Goal: Transaction & Acquisition: Purchase product/service

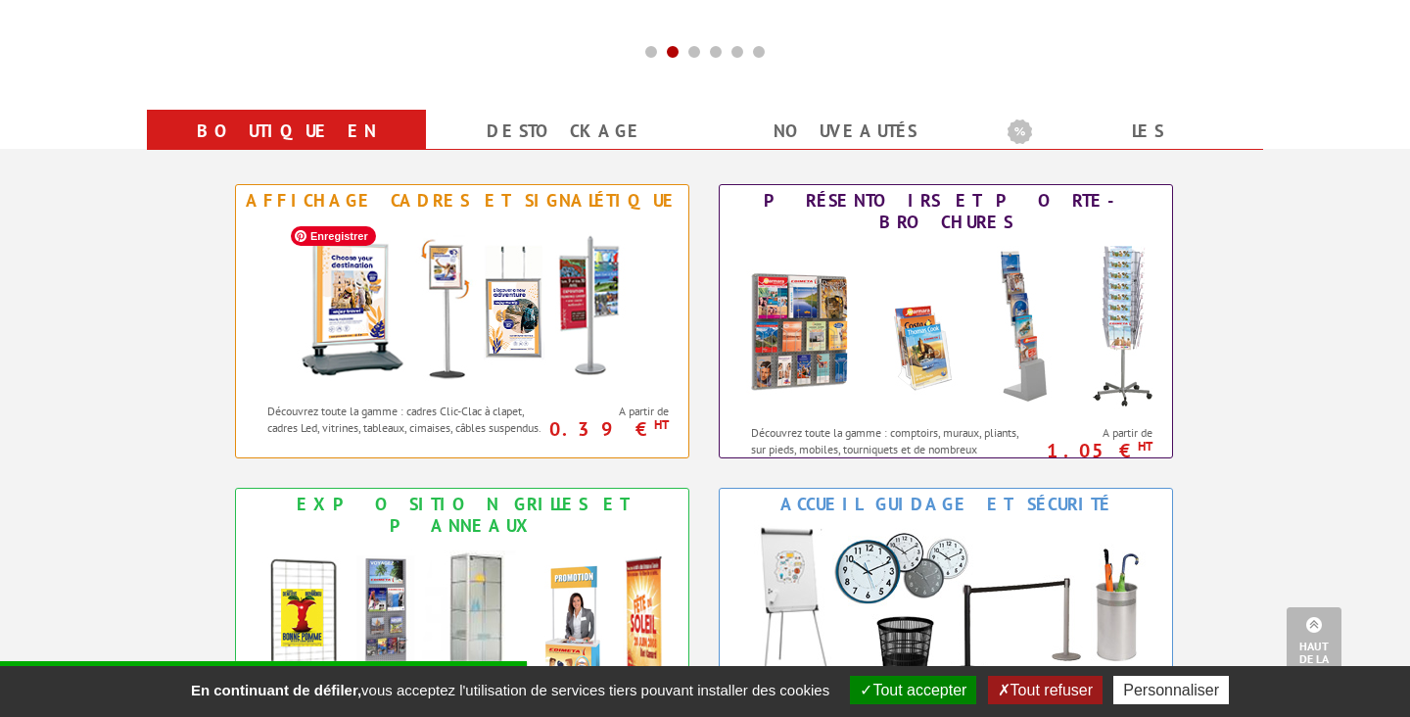
scroll to position [714, 0]
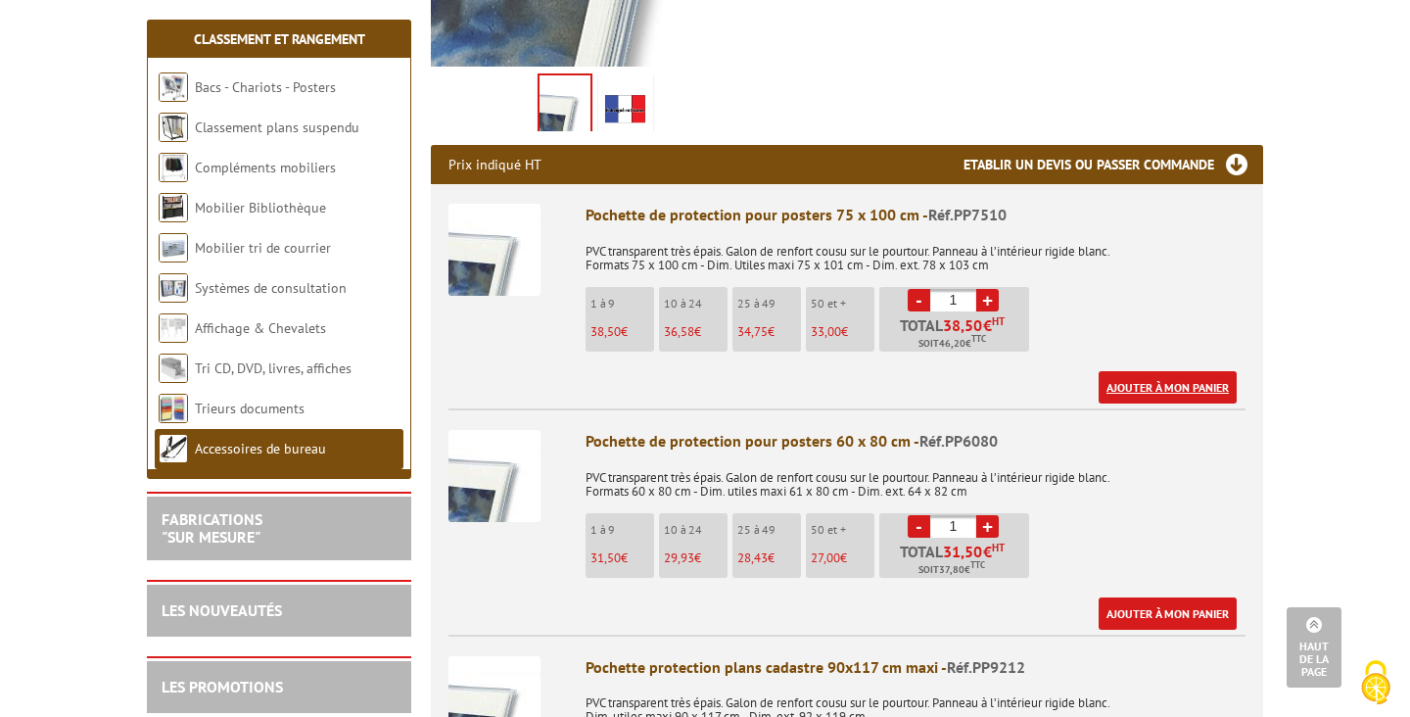
click at [1160, 389] on link "Ajouter à mon panier" at bounding box center [1167, 387] width 138 height 32
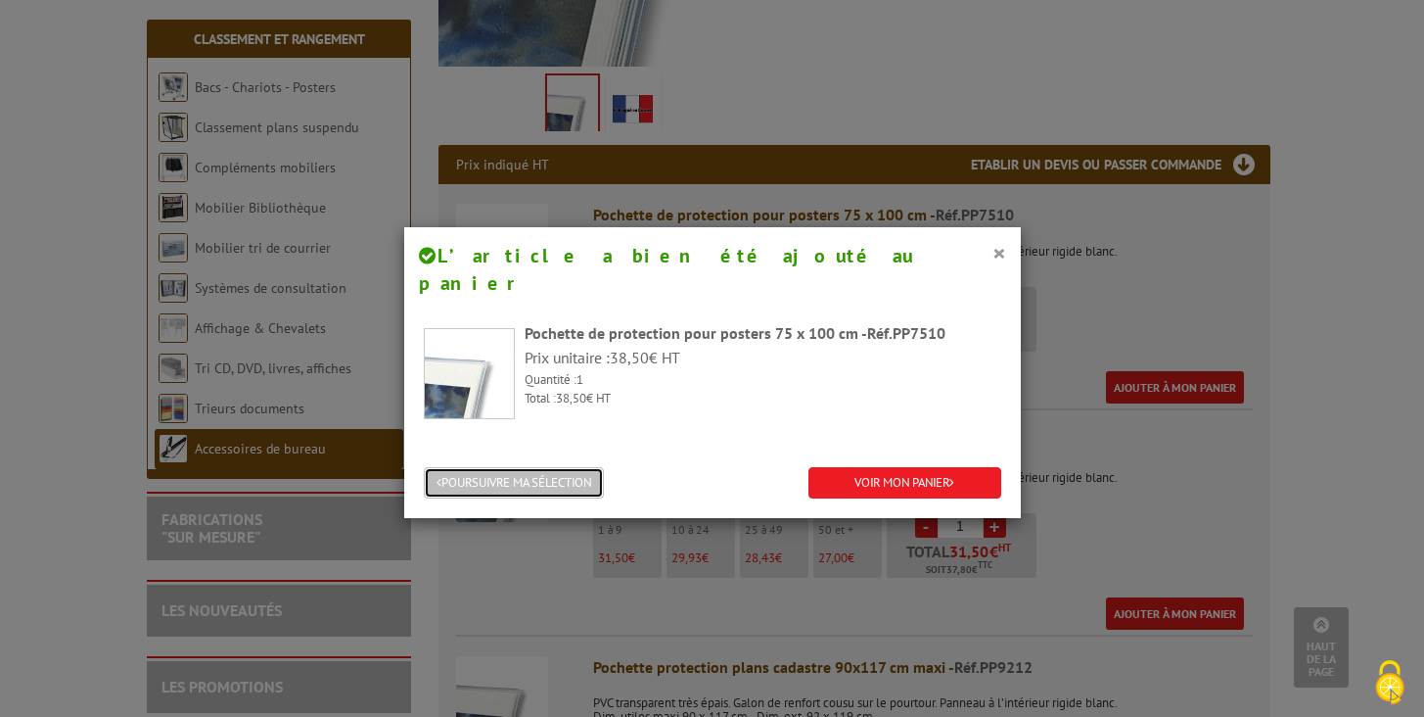
click at [574, 467] on button "POURSUIVRE MA SÉLECTION" at bounding box center [514, 483] width 180 height 32
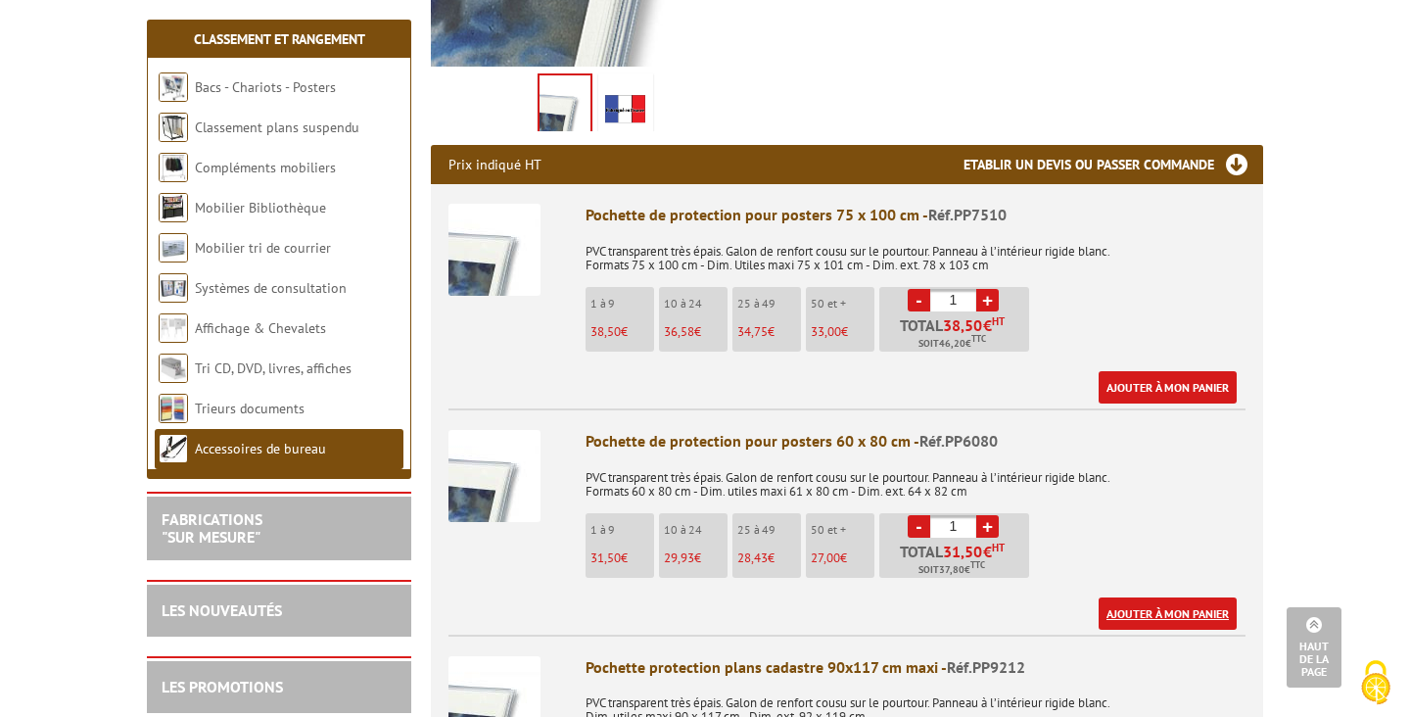
click at [1159, 615] on link "Ajouter à mon panier" at bounding box center [1167, 613] width 138 height 32
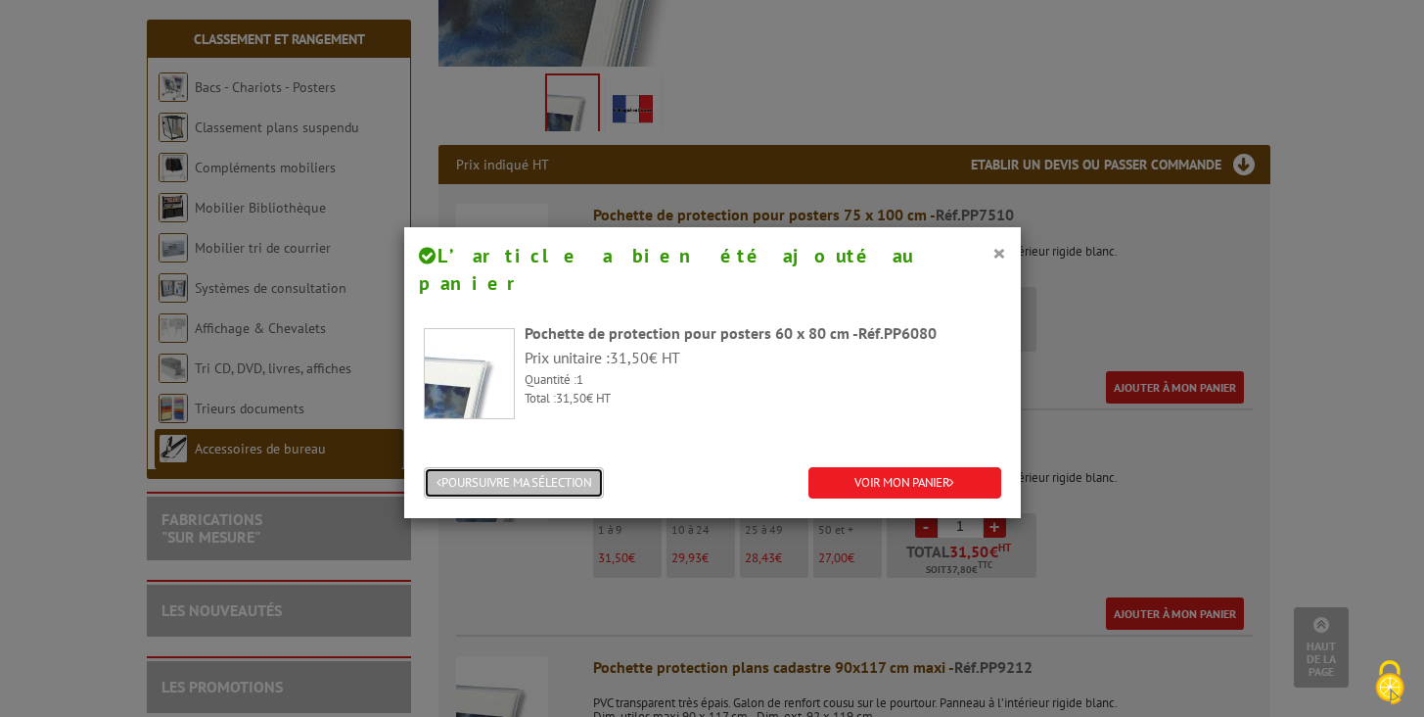
click at [562, 467] on button "POURSUIVRE MA SÉLECTION" at bounding box center [514, 483] width 180 height 32
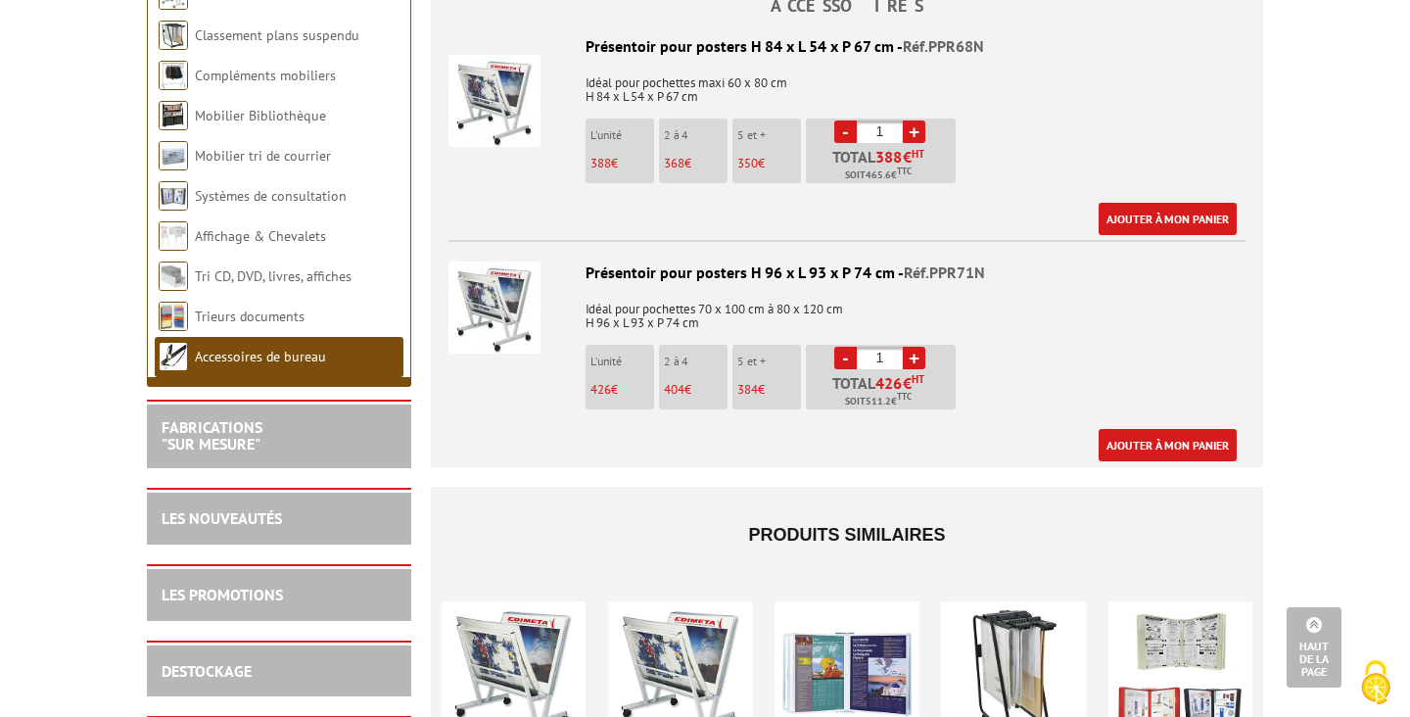
scroll to position [1500, 0]
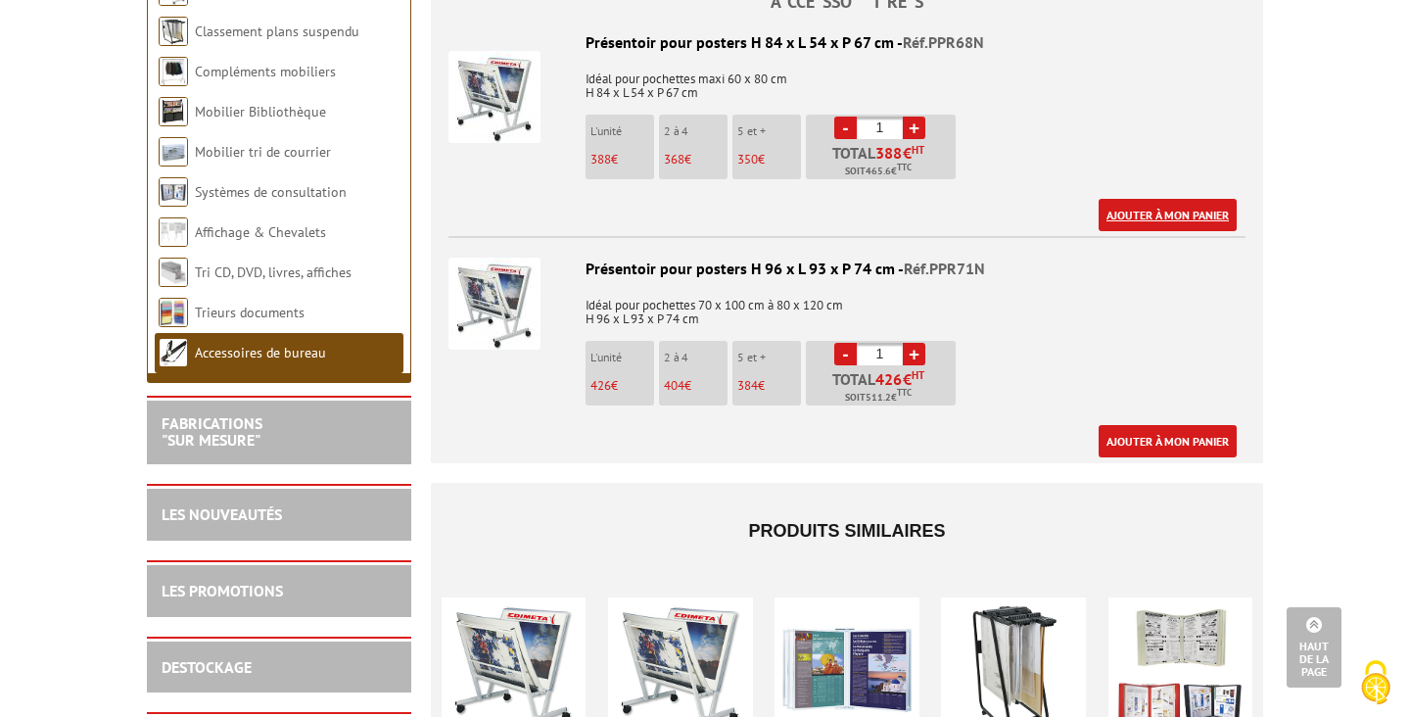
click at [1161, 211] on link "Ajouter à mon panier" at bounding box center [1167, 215] width 138 height 32
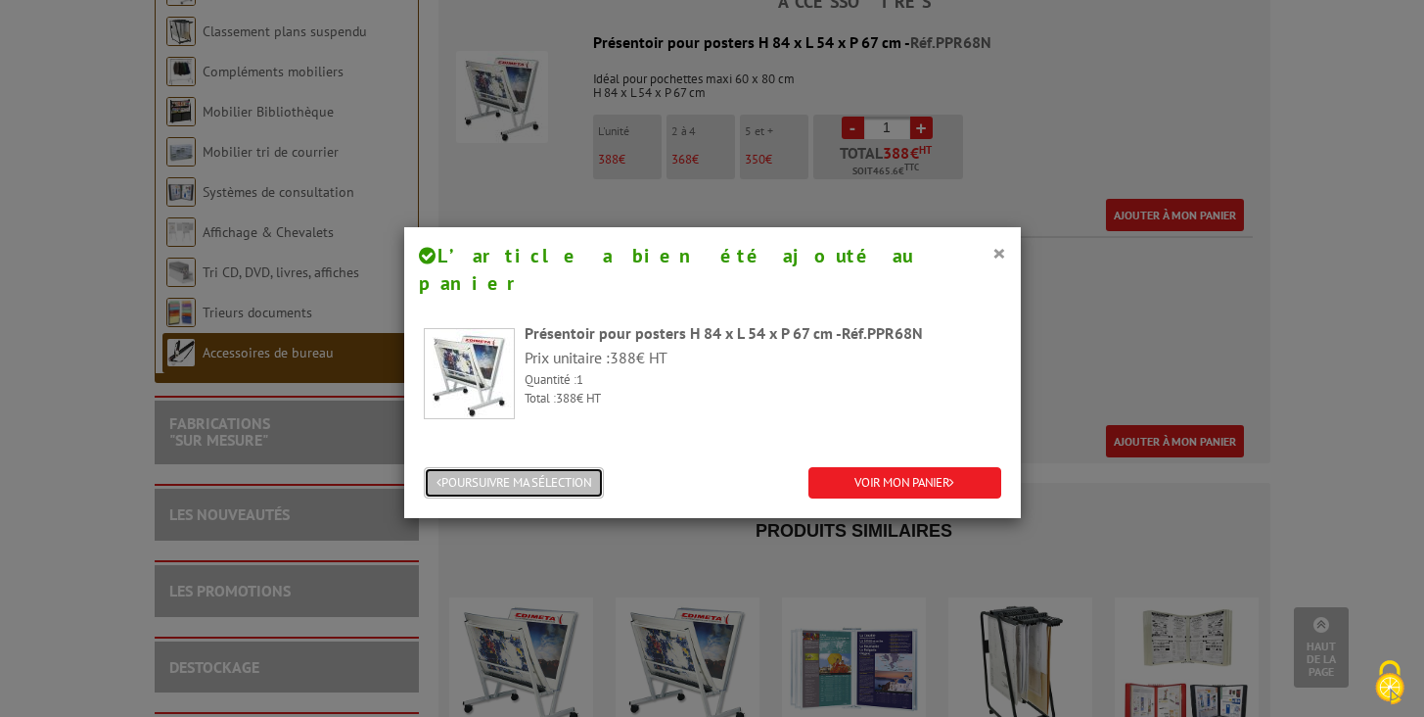
click at [547, 467] on button "POURSUIVRE MA SÉLECTION" at bounding box center [514, 483] width 180 height 32
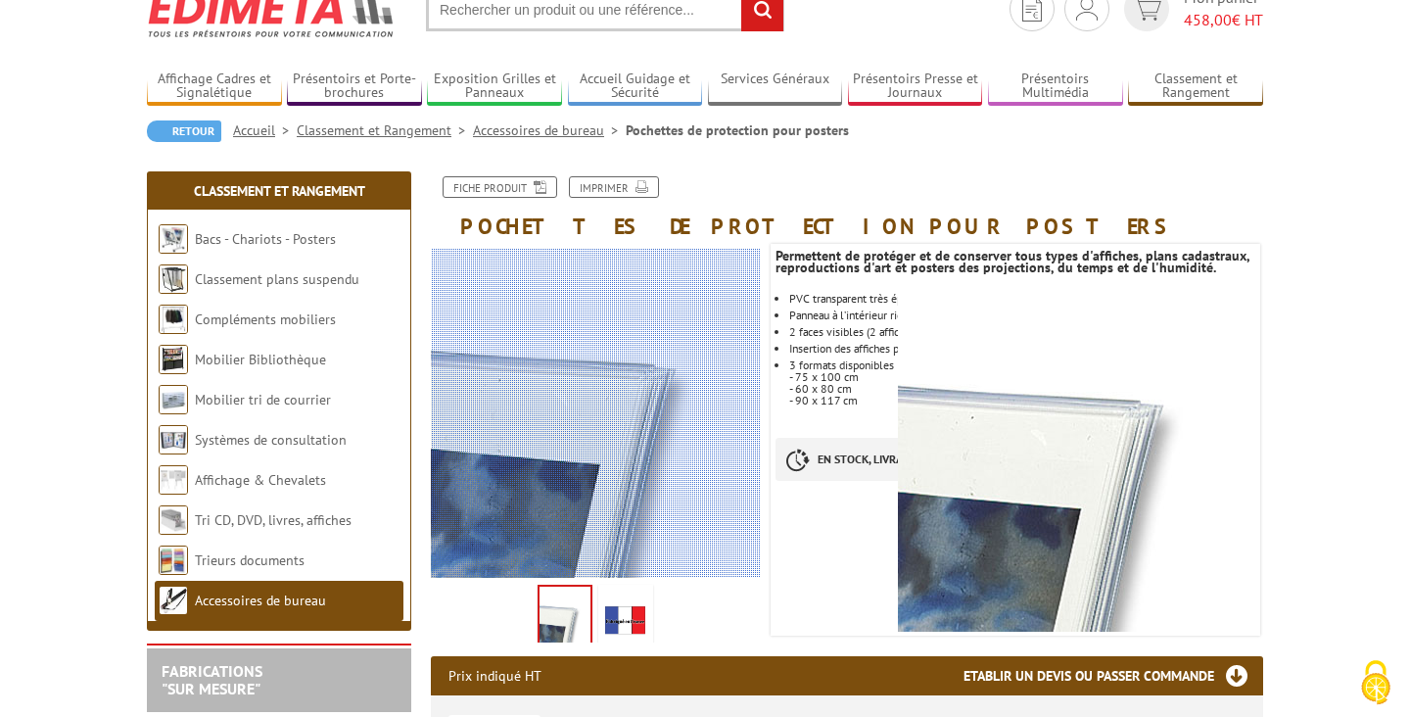
scroll to position [77, 0]
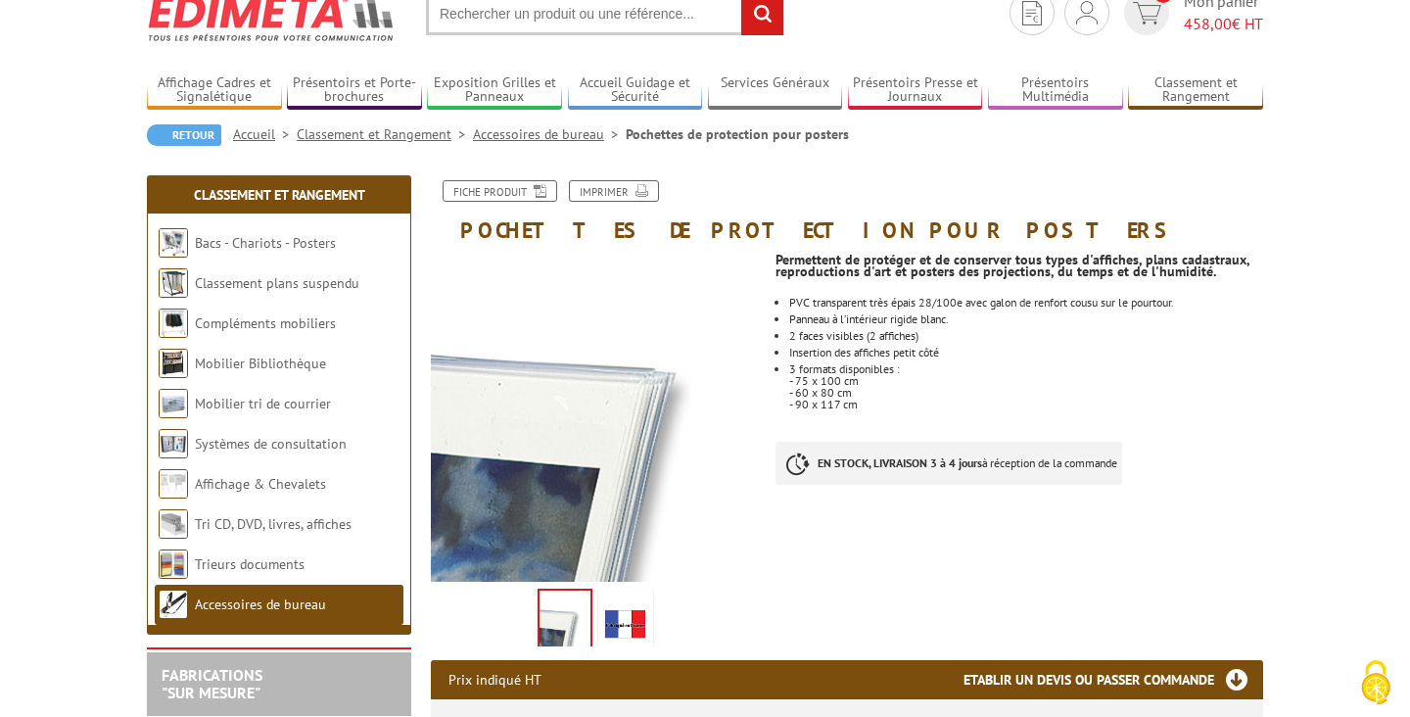
click at [582, 135] on link "Accessoires de bureau" at bounding box center [549, 134] width 153 height 18
click at [550, 130] on link "Accessoires de bureau" at bounding box center [549, 134] width 153 height 18
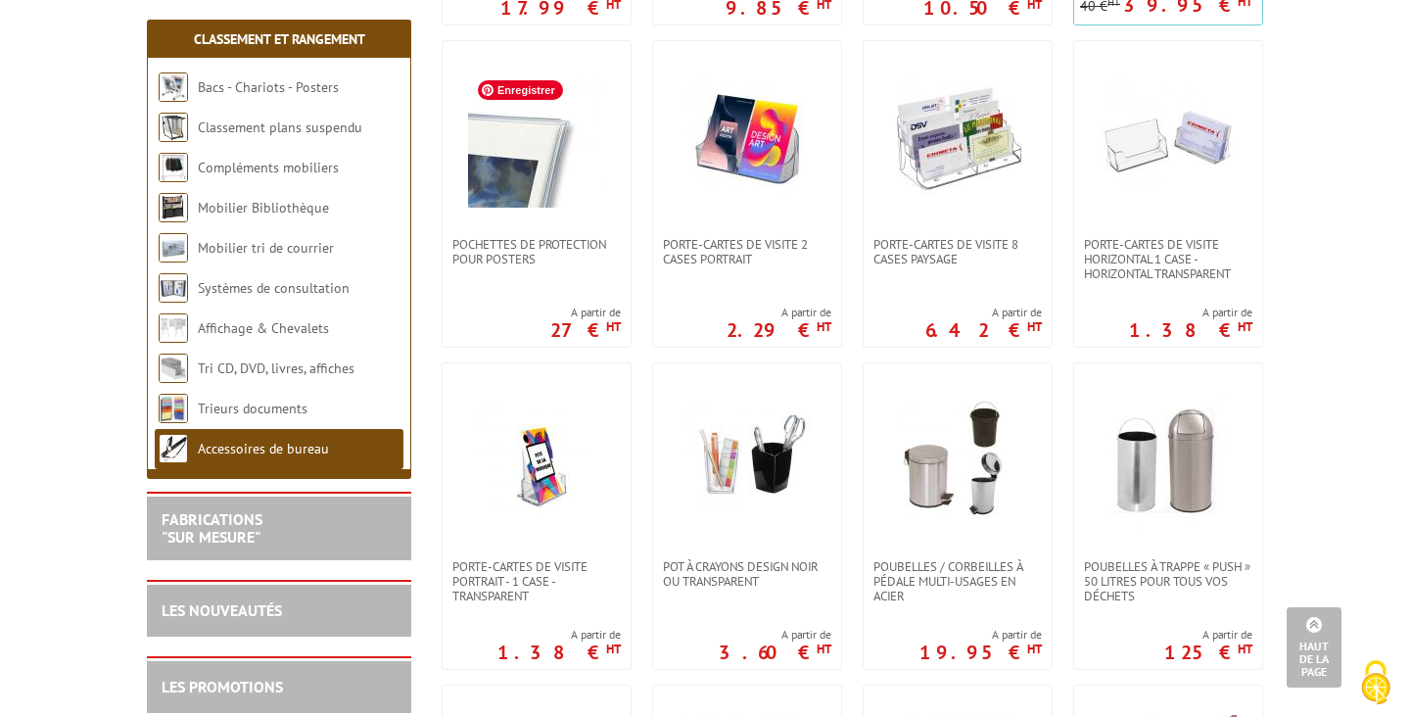
scroll to position [1348, 0]
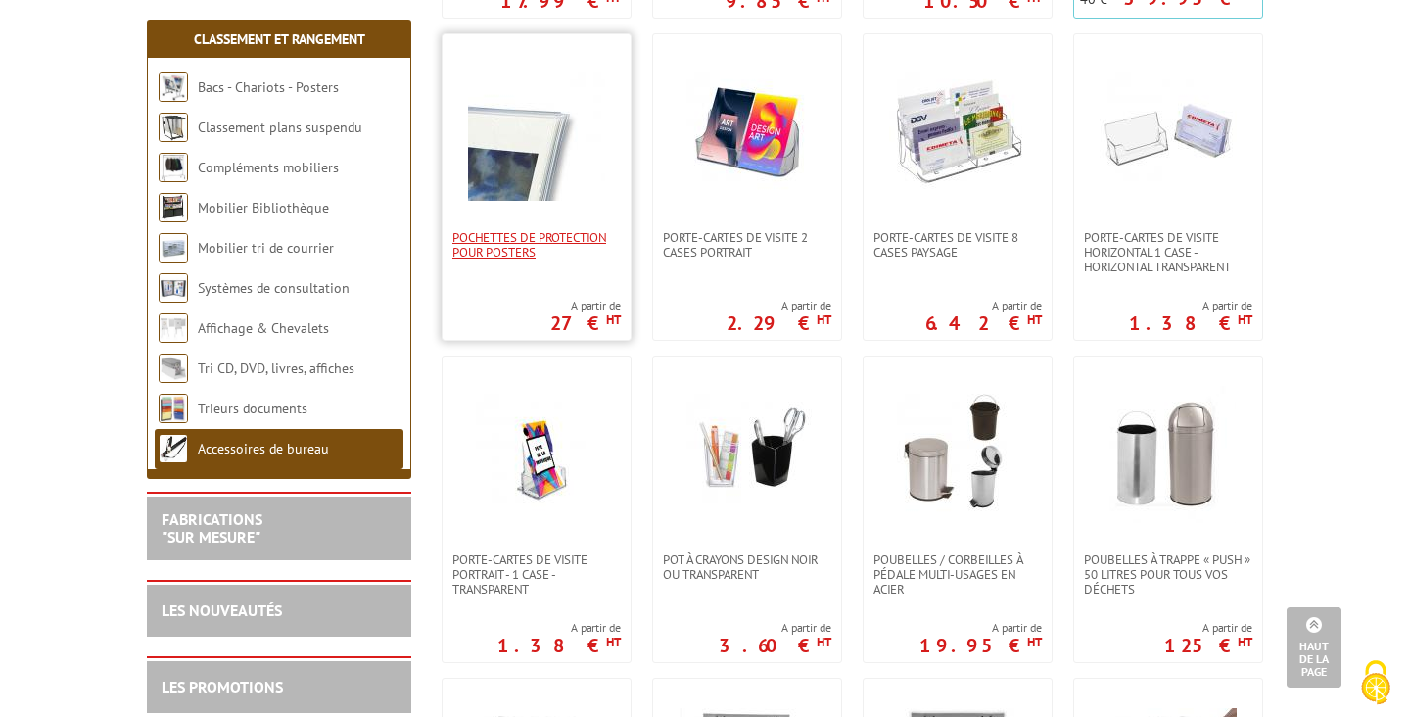
click at [512, 238] on span "Pochettes de protection pour posters" at bounding box center [536, 244] width 168 height 29
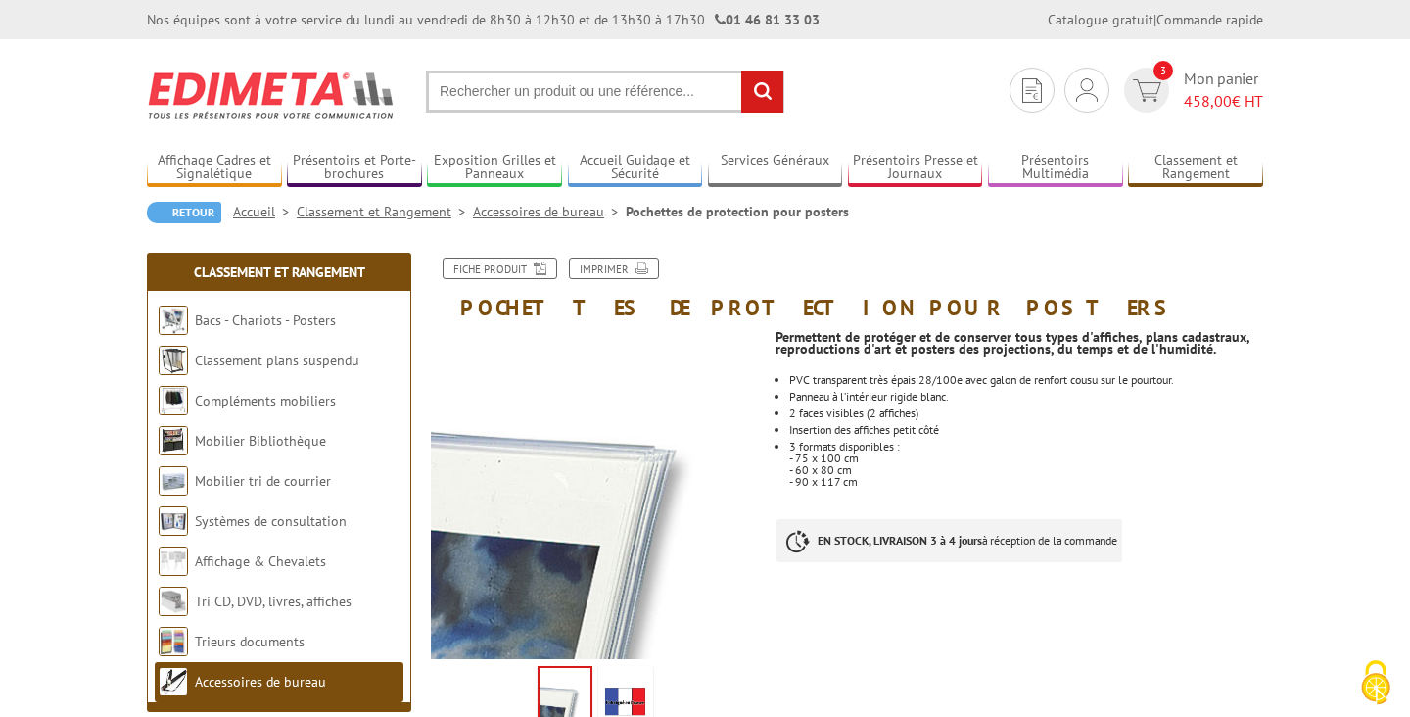
click at [546, 210] on link "Accessoires de bureau" at bounding box center [549, 212] width 153 height 18
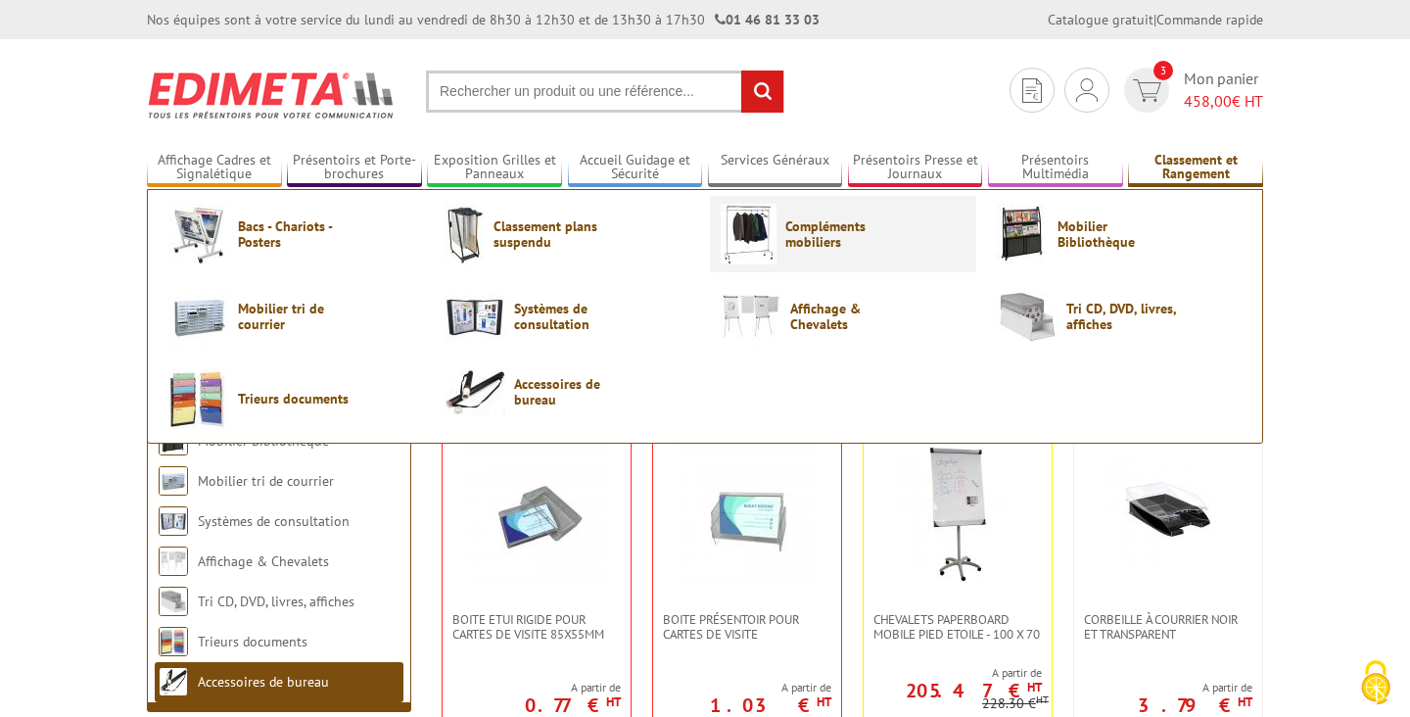
click at [815, 231] on span "Compléments mobiliers" at bounding box center [843, 233] width 117 height 31
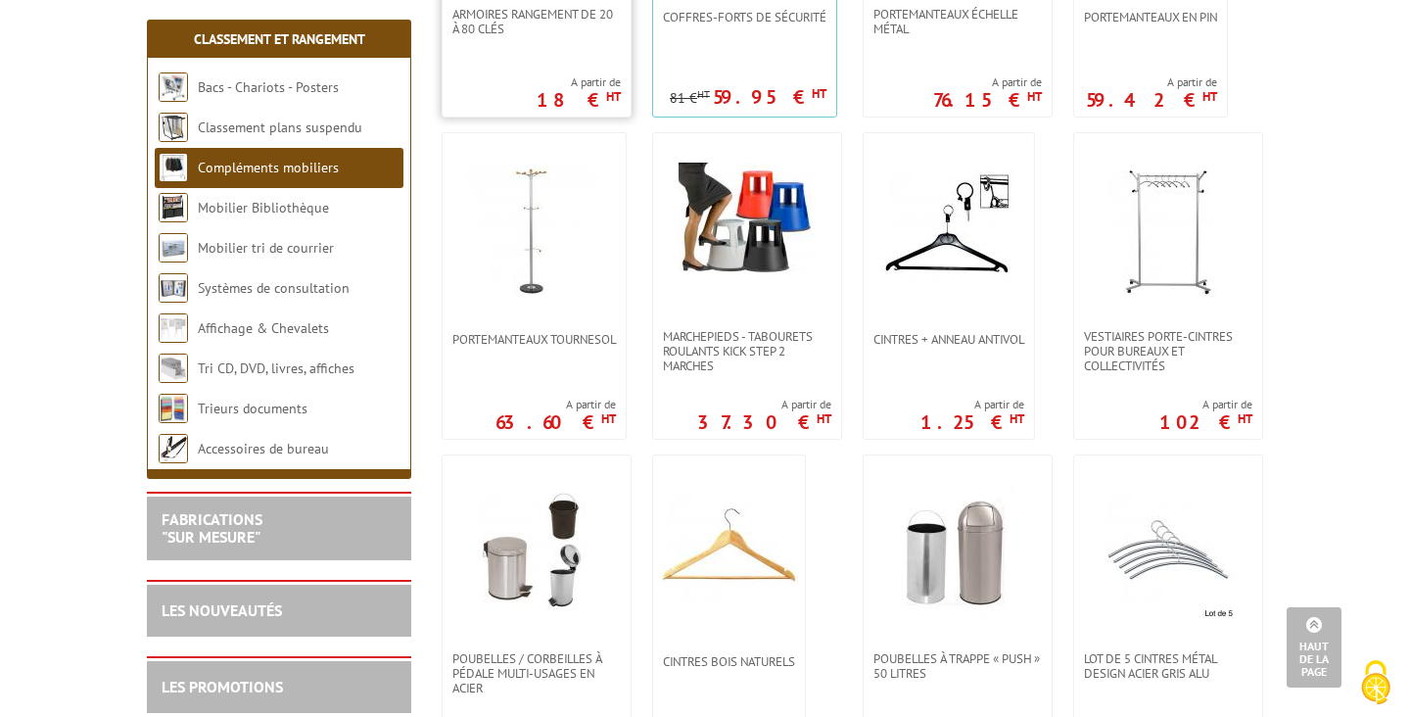
scroll to position [658, 0]
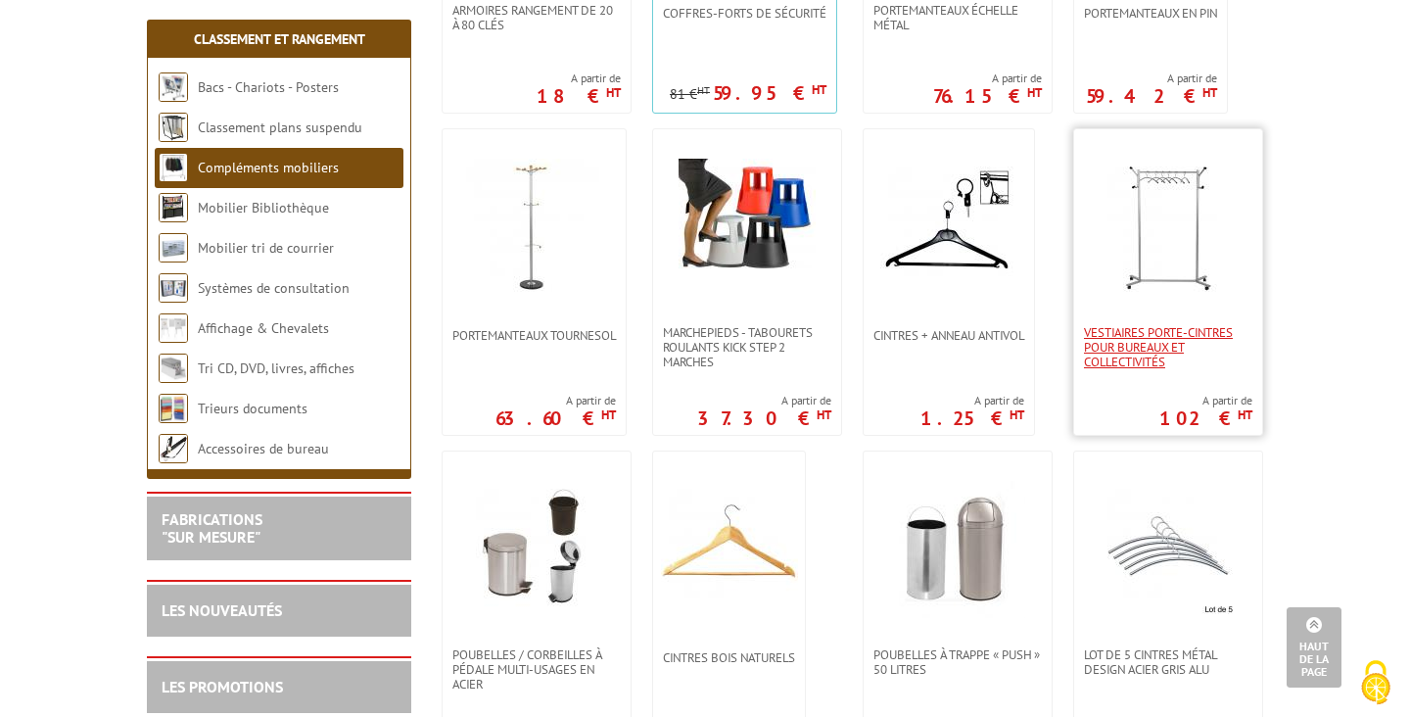
click at [1170, 333] on span "Vestiaires porte-cintres pour bureaux et collectivités" at bounding box center [1168, 347] width 168 height 44
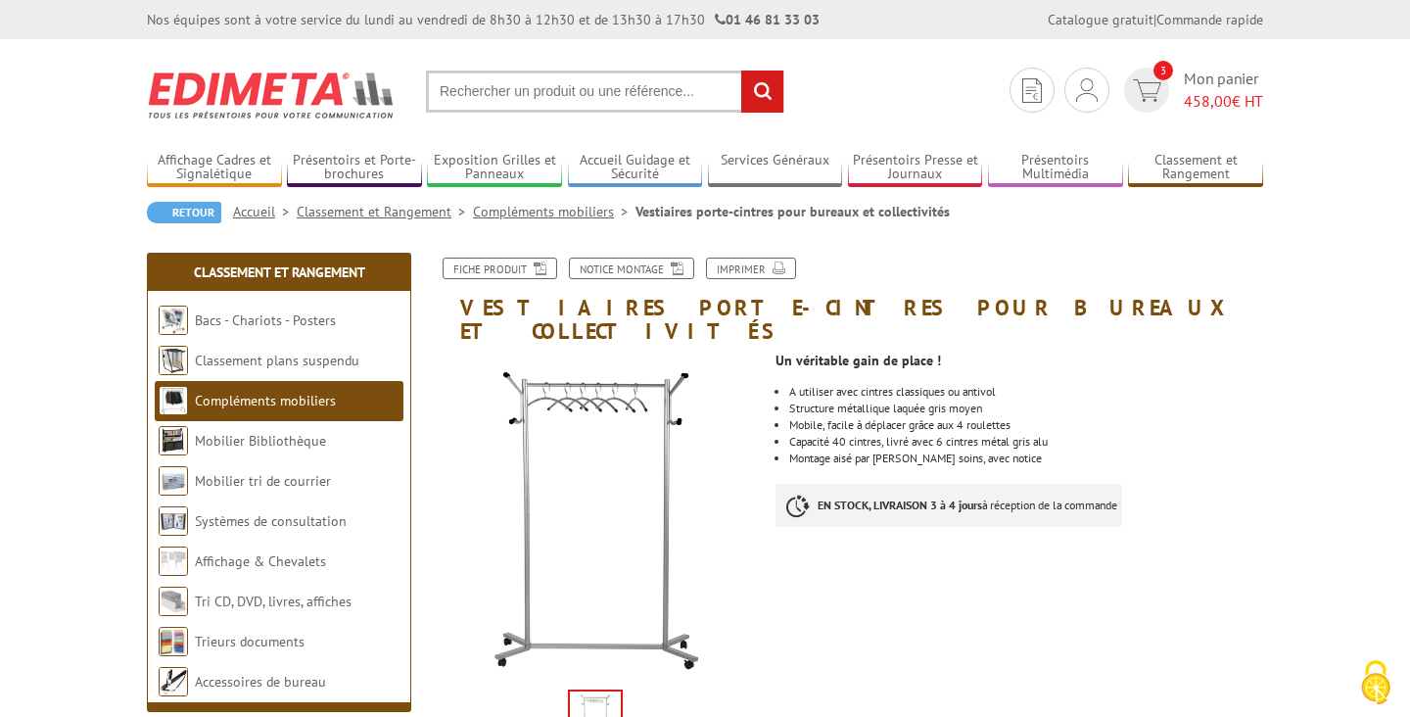
click at [483, 95] on input "text" at bounding box center [605, 91] width 358 height 42
